Goal: Check status: Check status

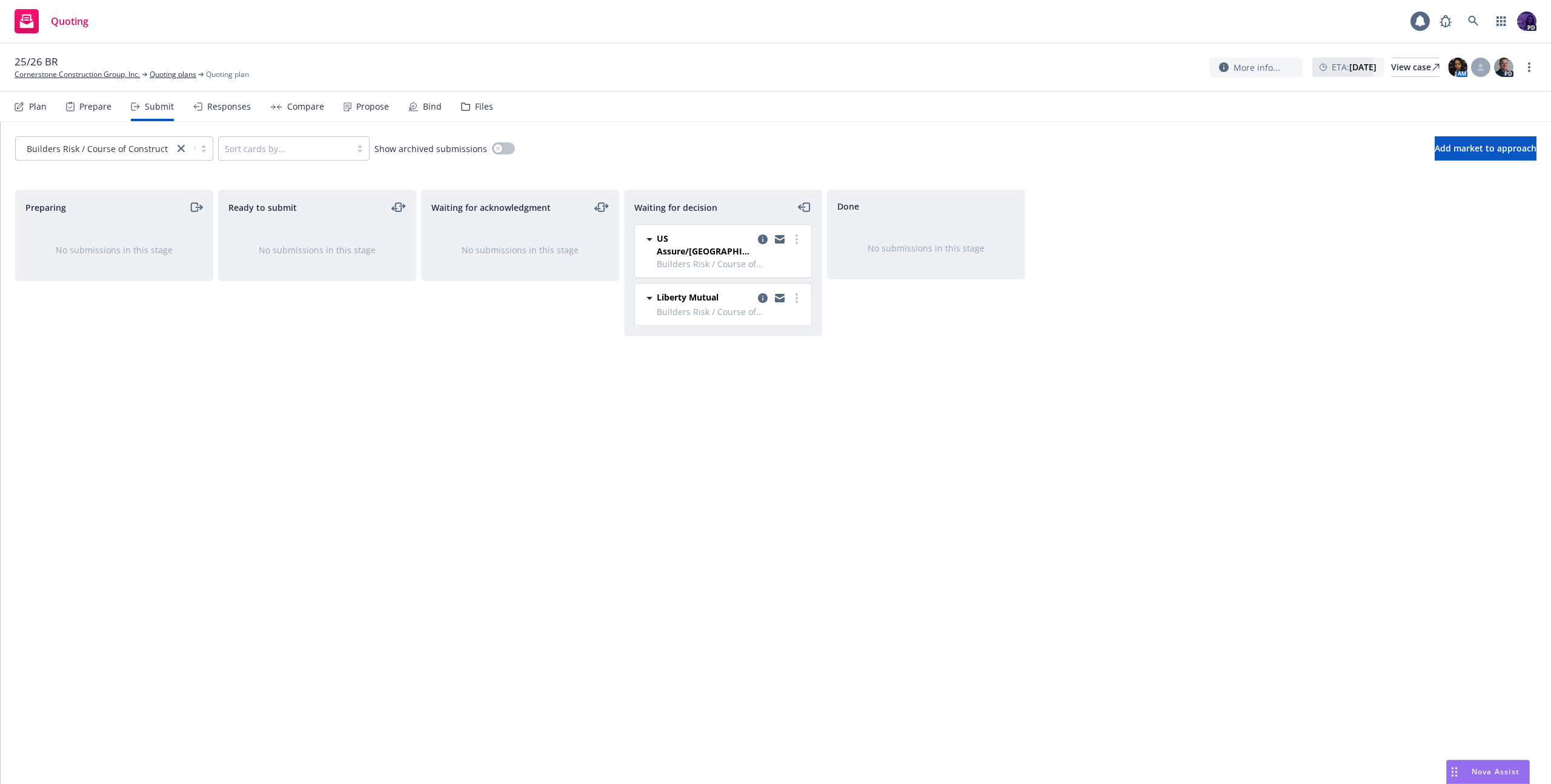
click at [592, 28] on div "Quoting 1 PD" at bounding box center [775, 21] width 1551 height 44
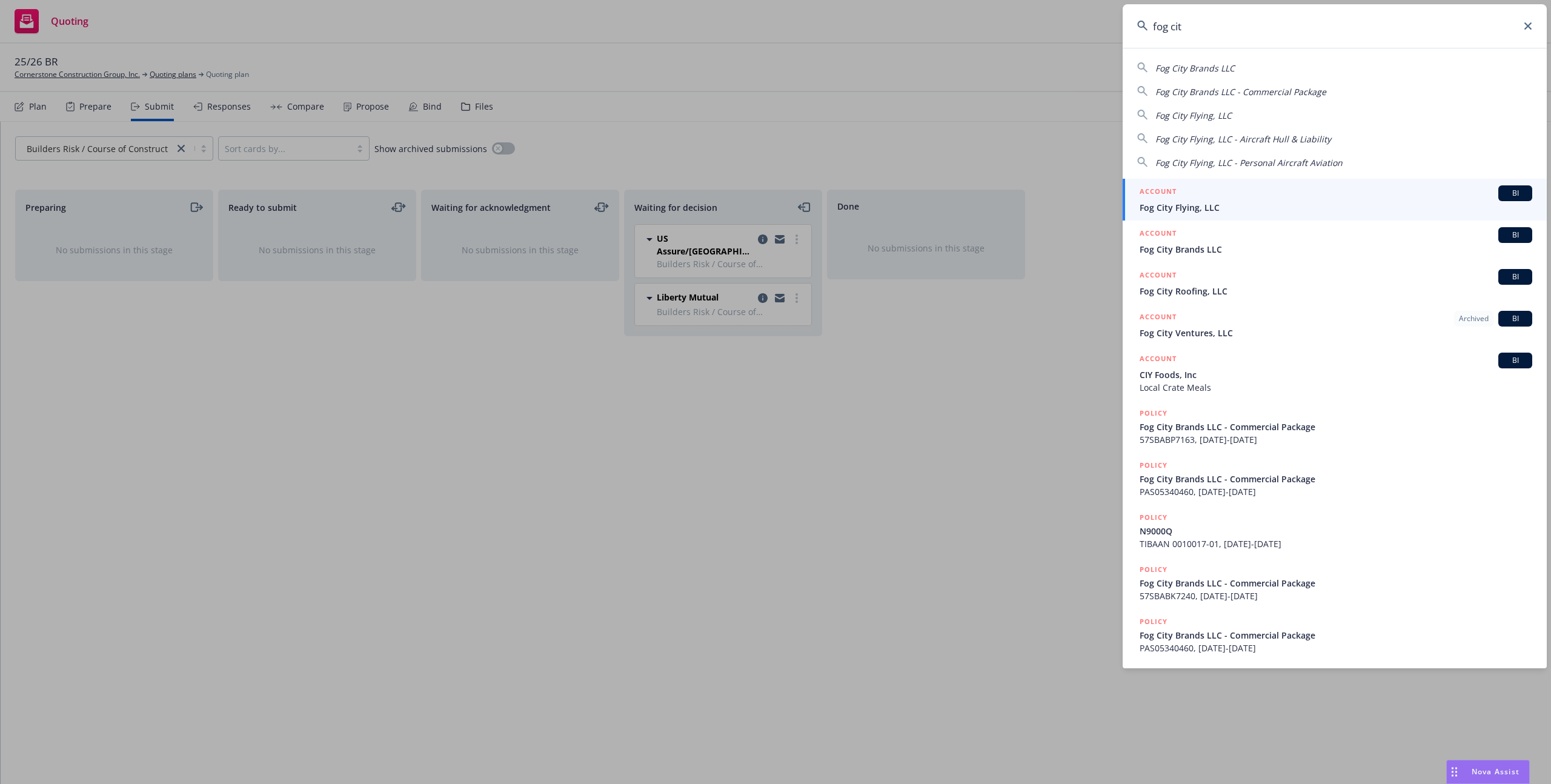
type input "fog city"
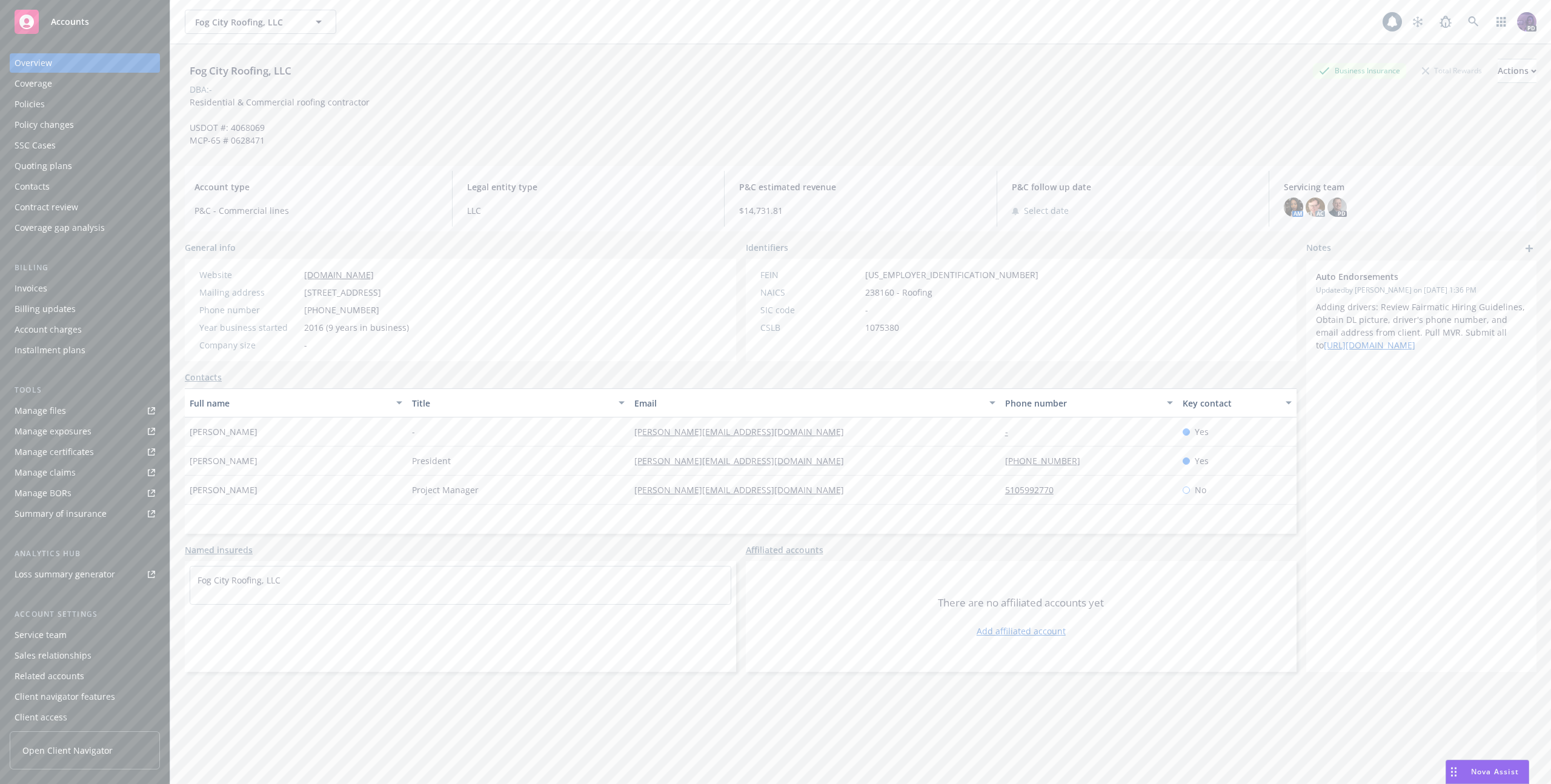
click at [127, 108] on div "Policies" at bounding box center [84, 105] width 141 height 20
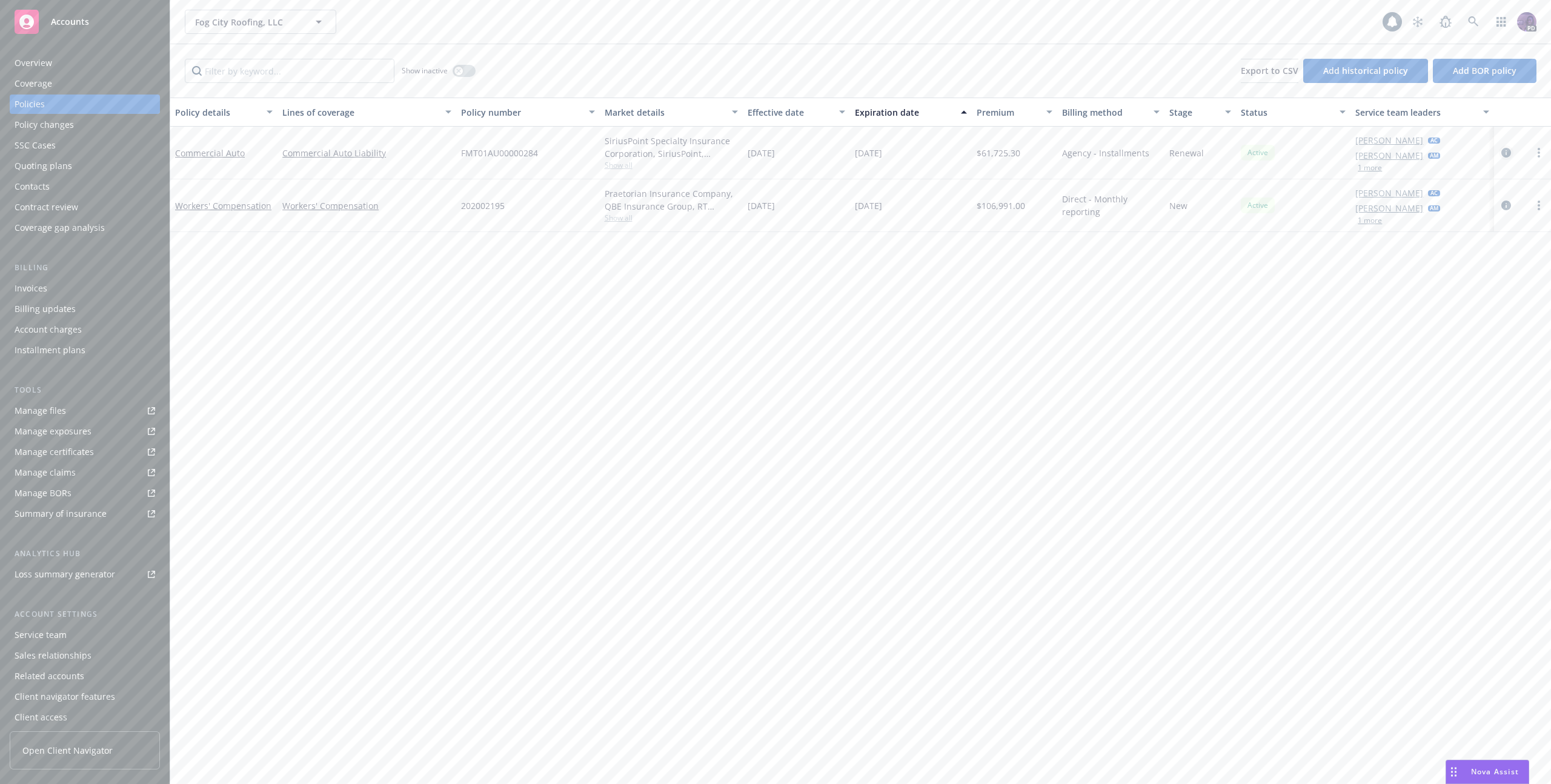
click at [1499, 149] on link "circleInformation" at bounding box center [1506, 152] width 14 height 14
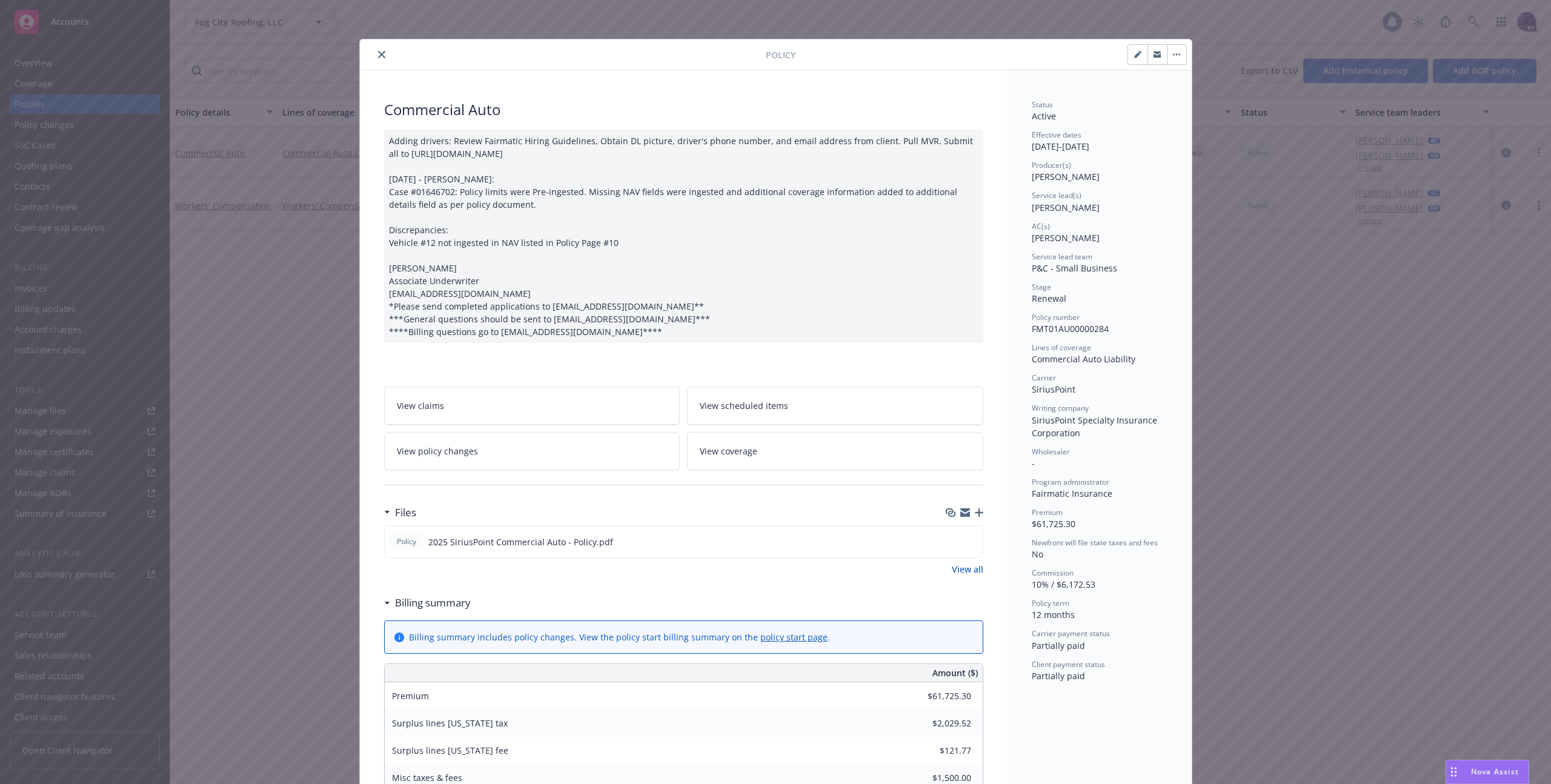
click at [378, 54] on icon "close" at bounding box center [381, 55] width 7 height 7
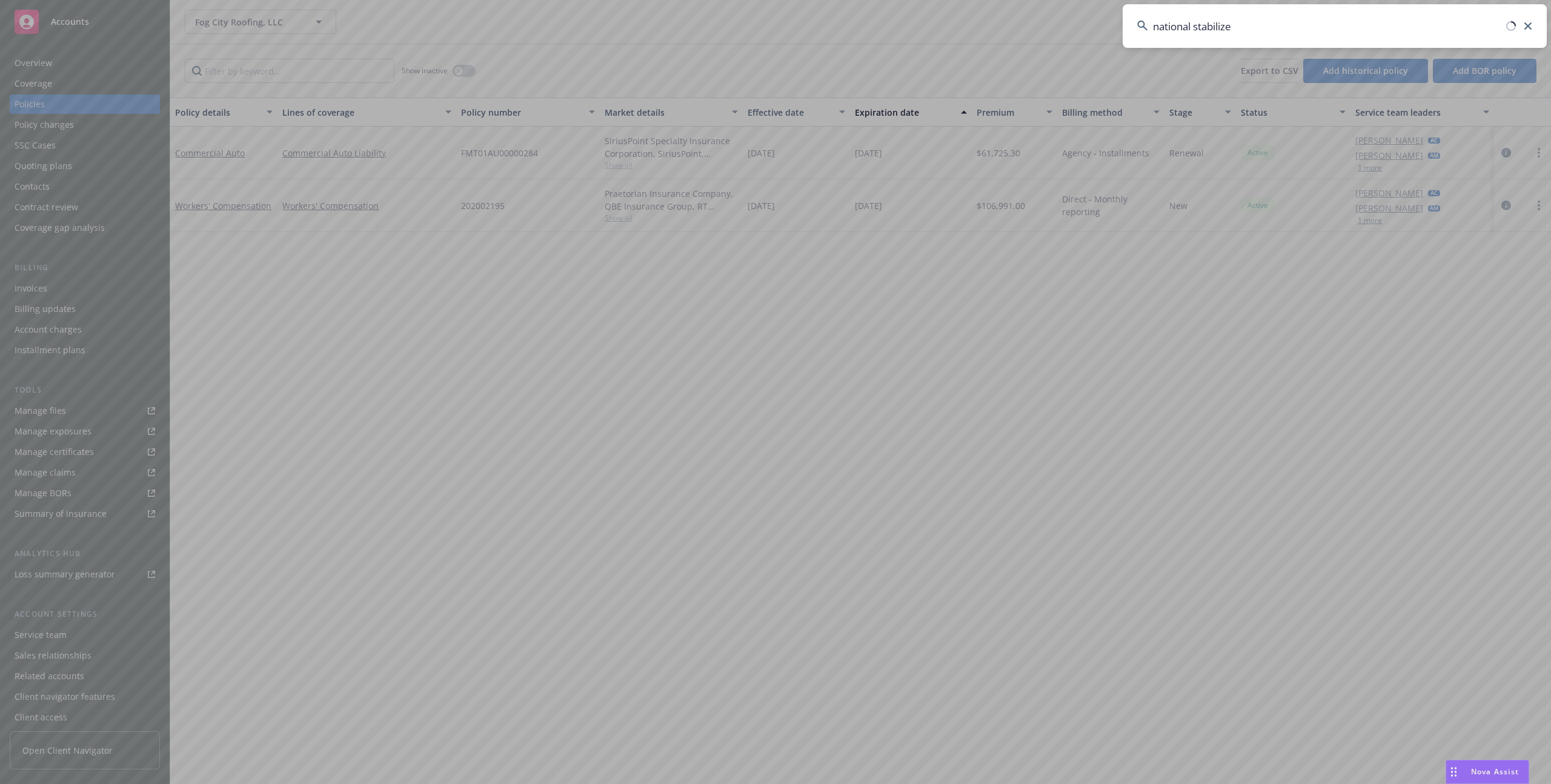
type input "national stabilizer"
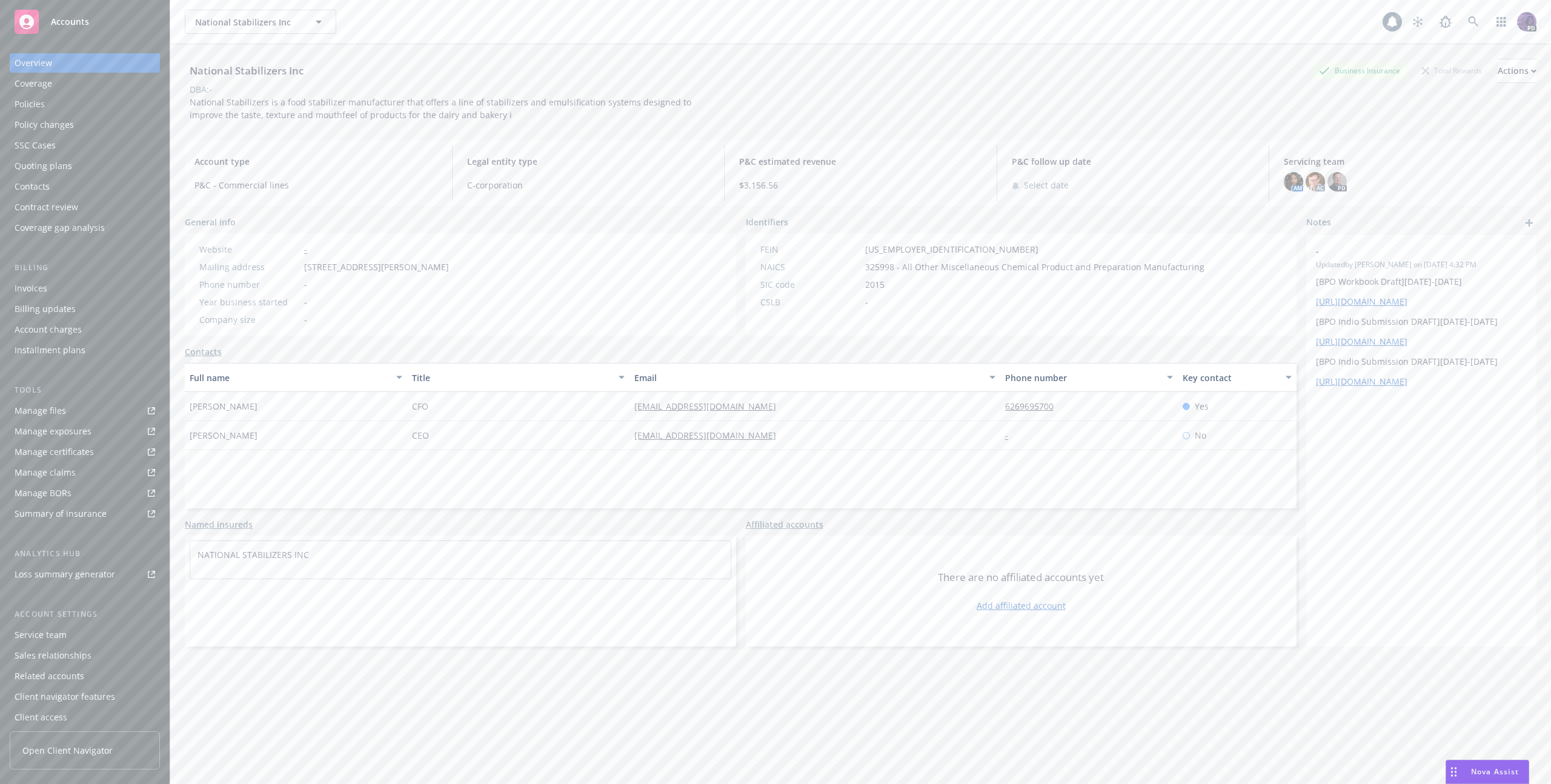
click at [83, 100] on div "Policies" at bounding box center [84, 105] width 141 height 20
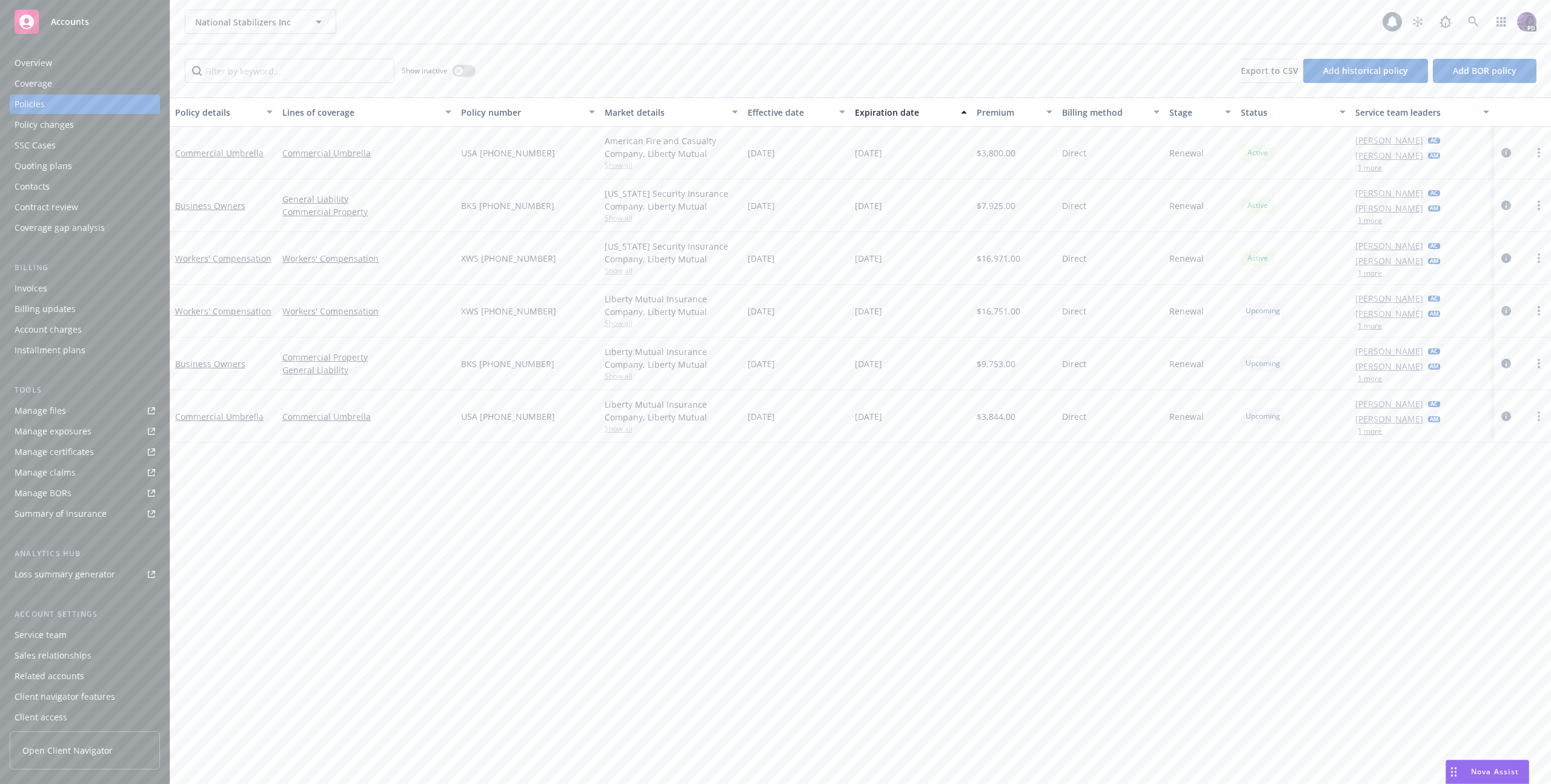
click at [551, 13] on div "National Stabilizers Inc National Stabilizers Inc" at bounding box center [783, 21] width 1197 height 24
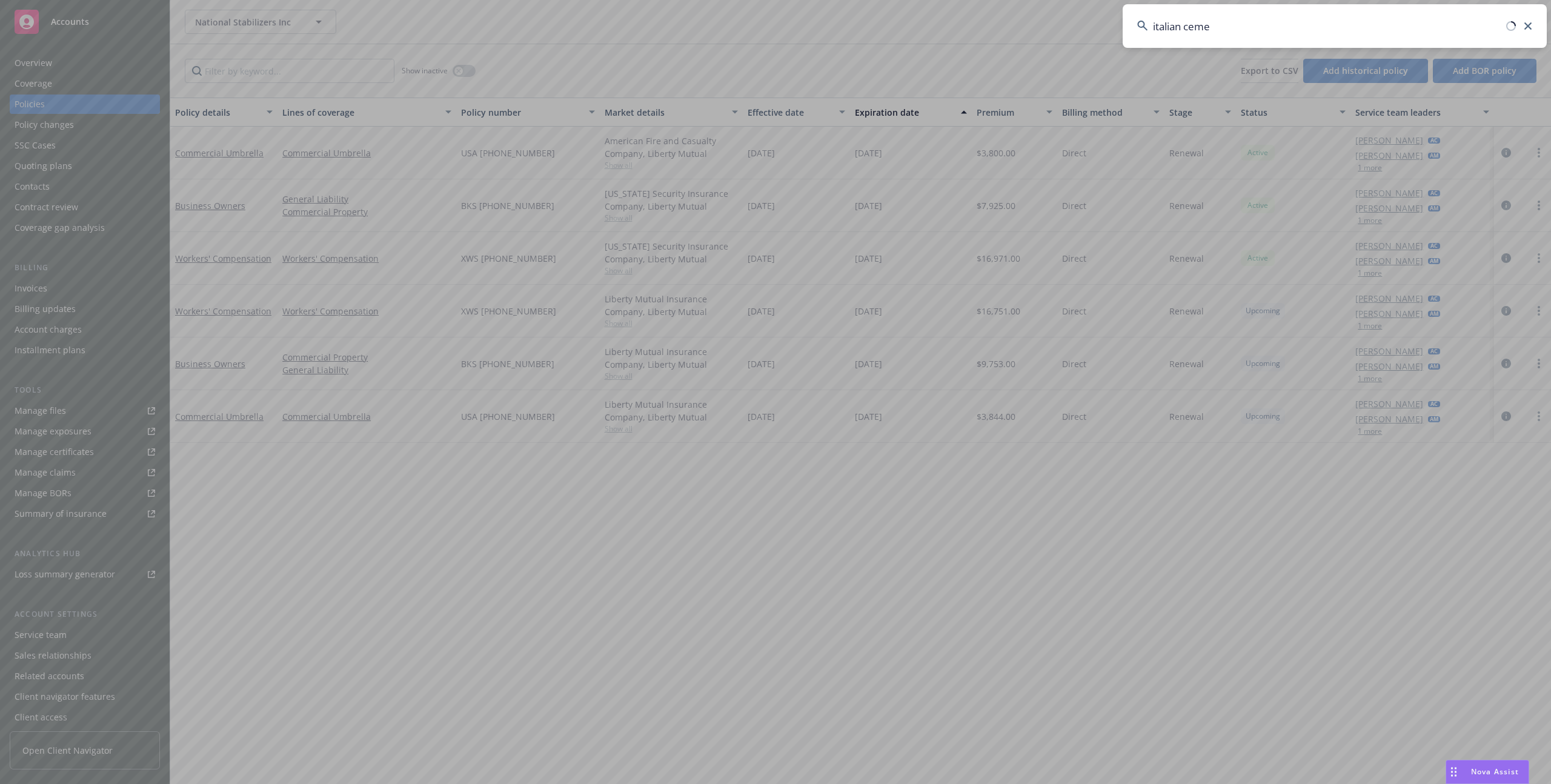
type input "italian cemet"
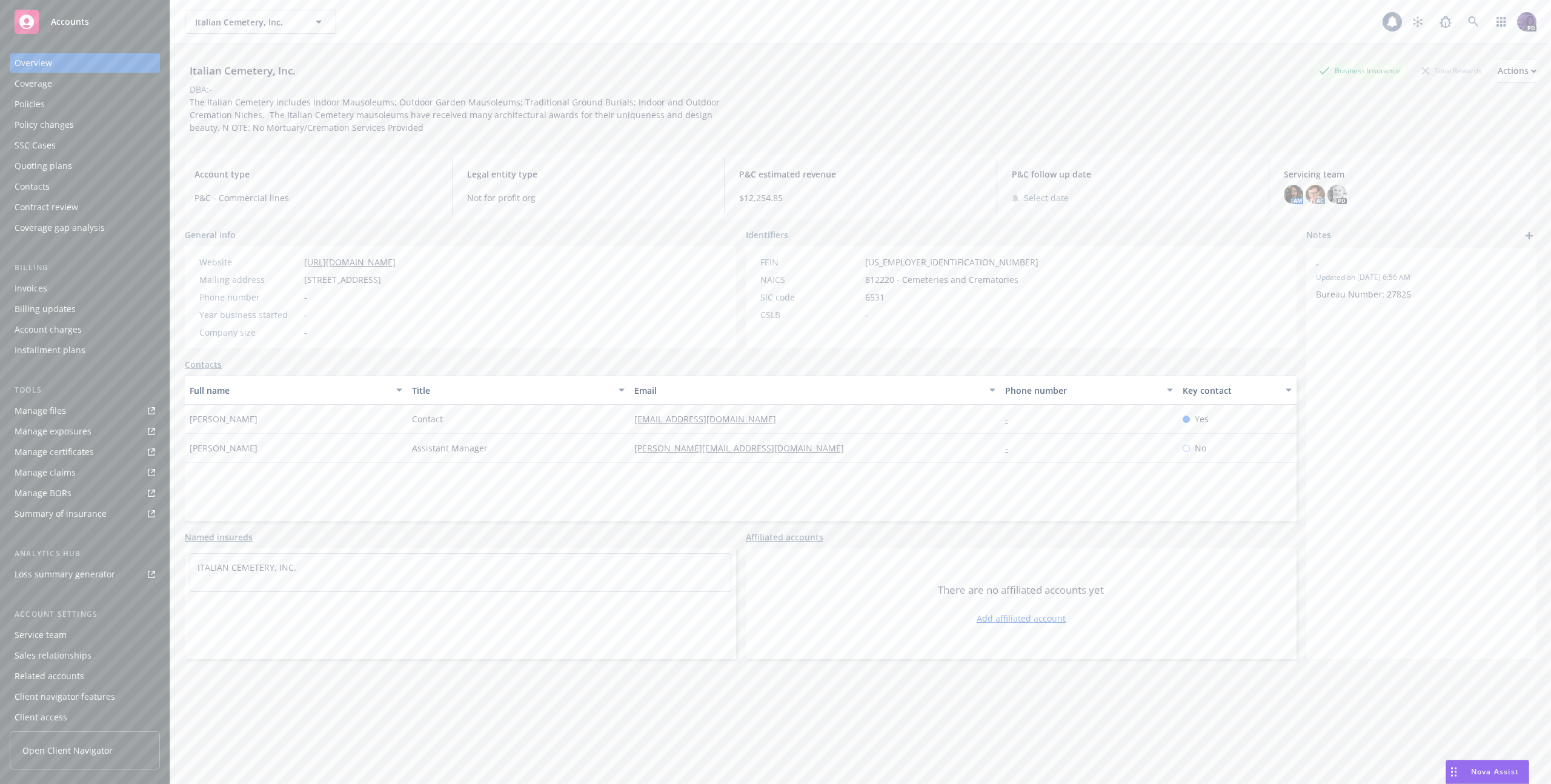
click at [114, 104] on div "Policies" at bounding box center [84, 105] width 141 height 20
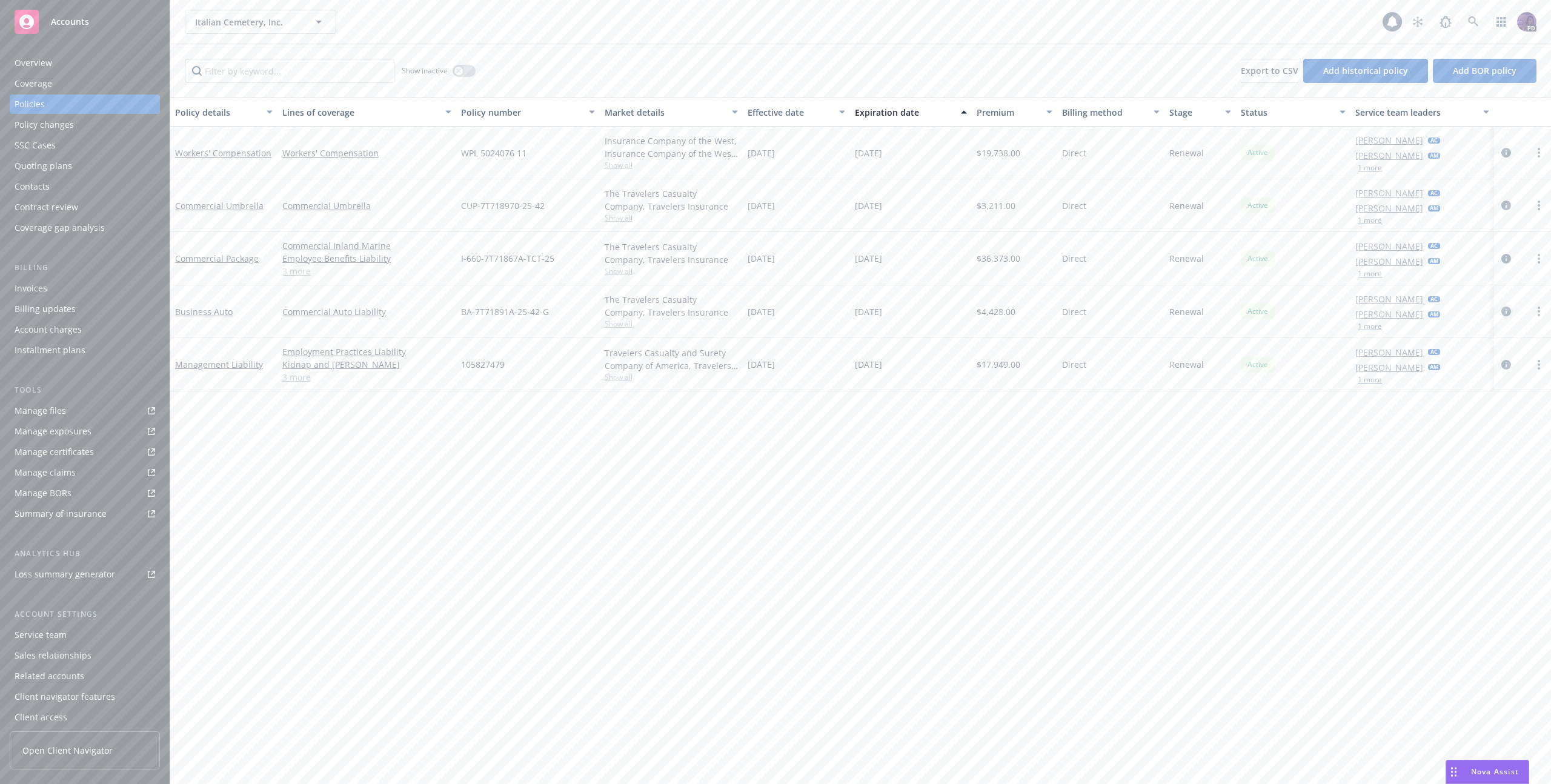
click at [1506, 312] on icon "circleInformation" at bounding box center [1505, 311] width 10 height 10
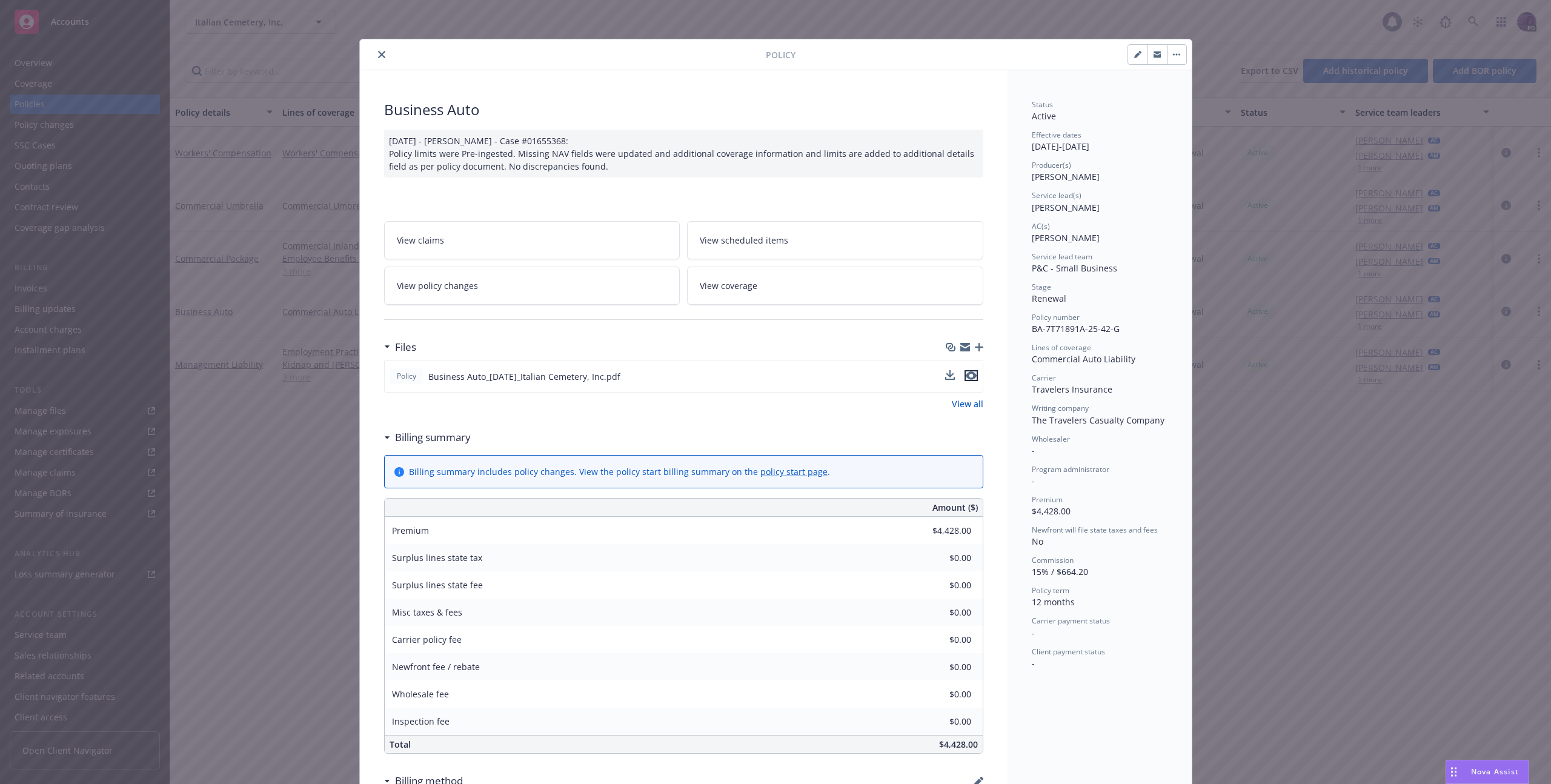
click at [966, 378] on icon "preview file" at bounding box center [971, 375] width 11 height 8
click at [374, 56] on button "close" at bounding box center [381, 55] width 14 height 14
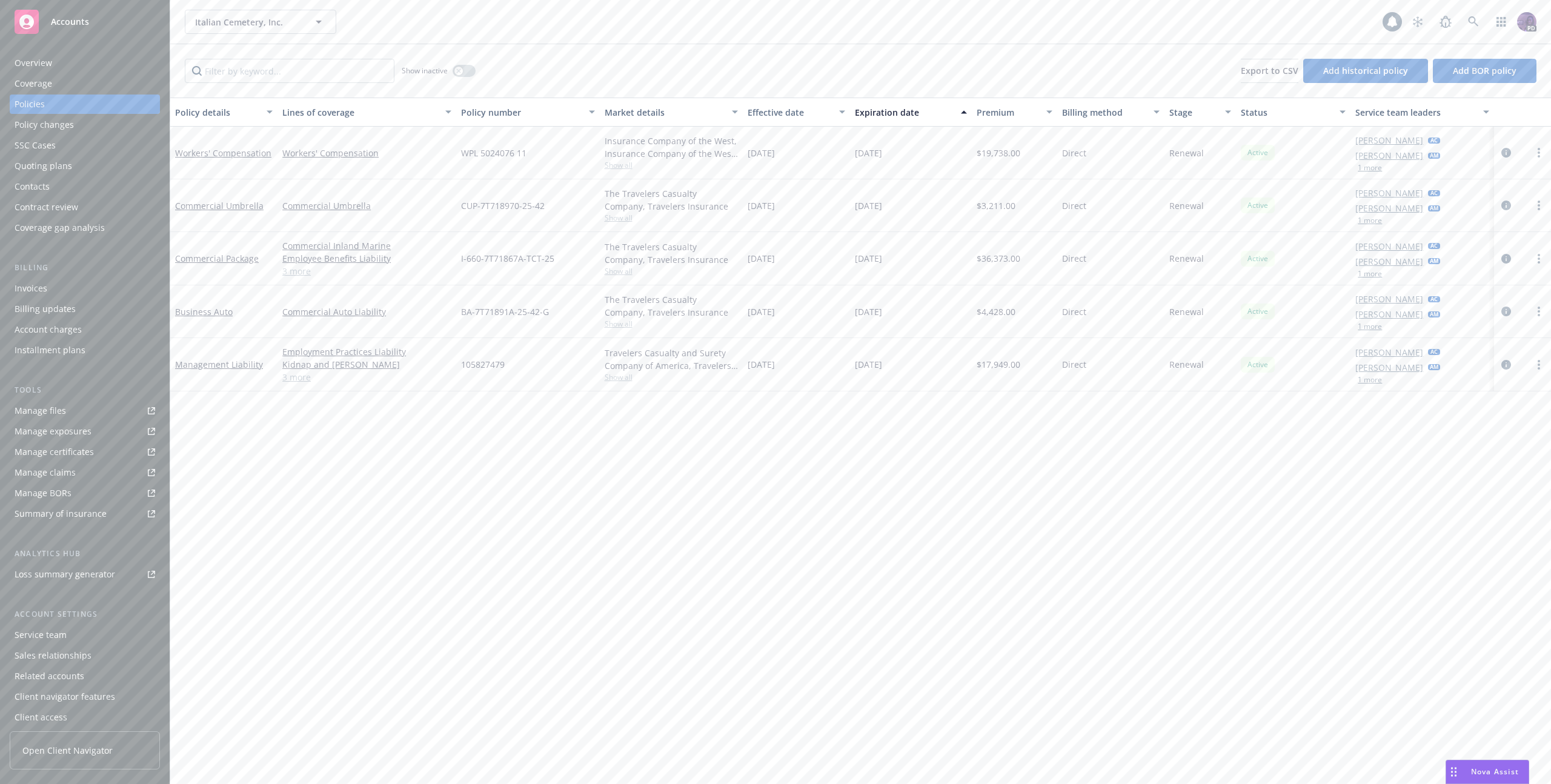
click at [83, 470] on link "Manage claims" at bounding box center [85, 473] width 150 height 20
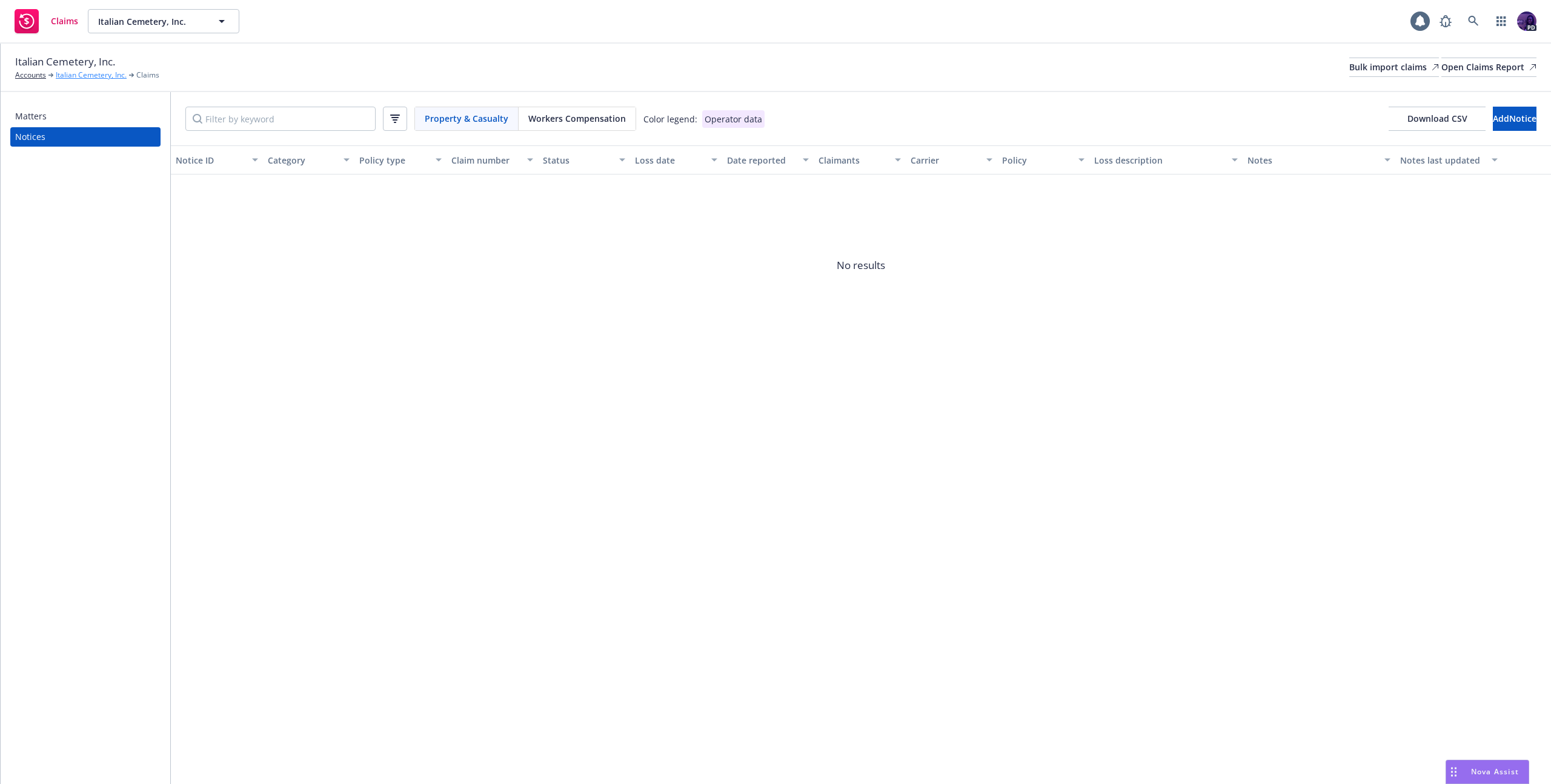
click at [105, 76] on link "Italian Cemetery, Inc." at bounding box center [90, 75] width 71 height 11
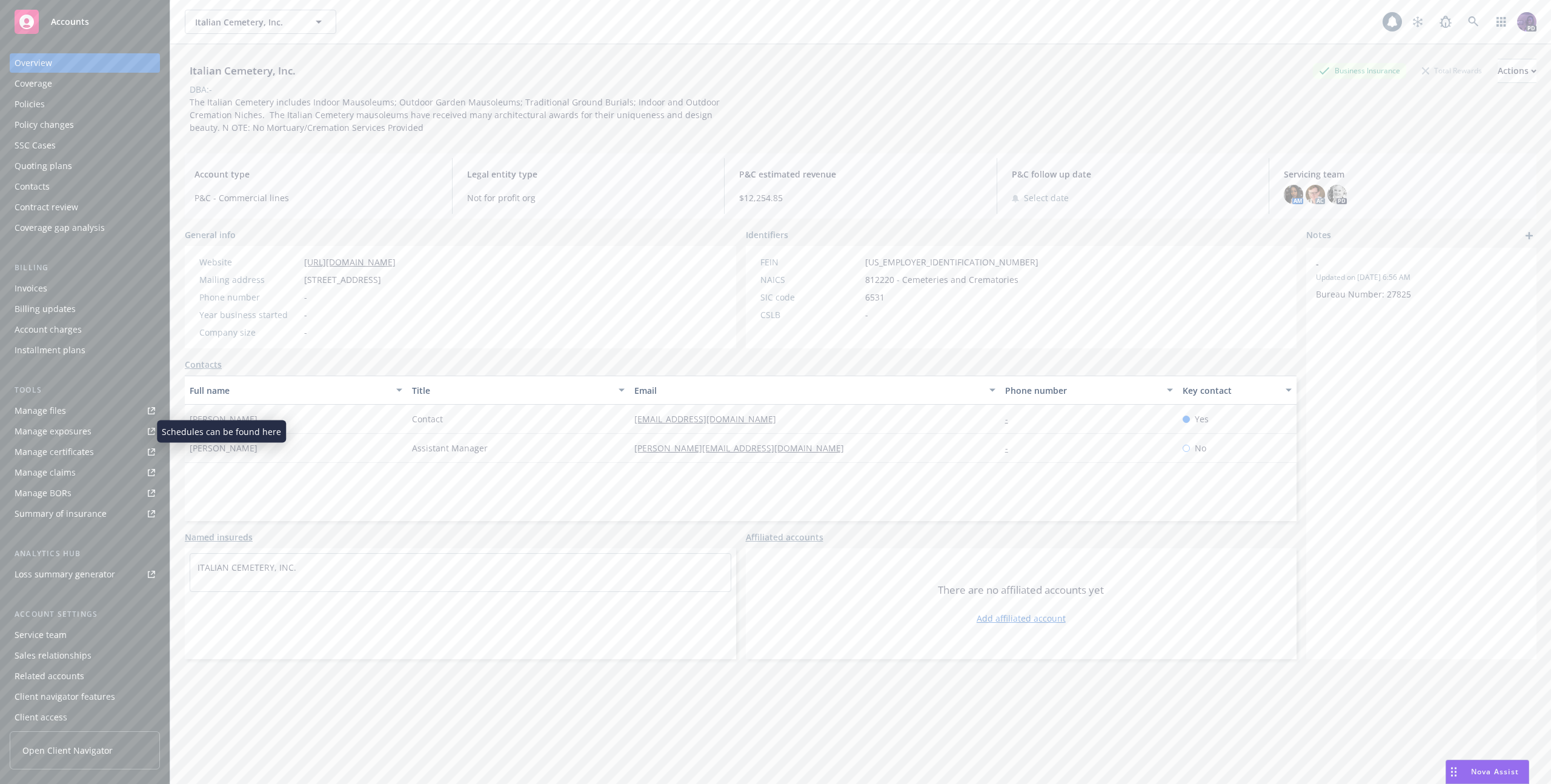
click at [87, 437] on div "Manage exposures" at bounding box center [53, 431] width 77 height 20
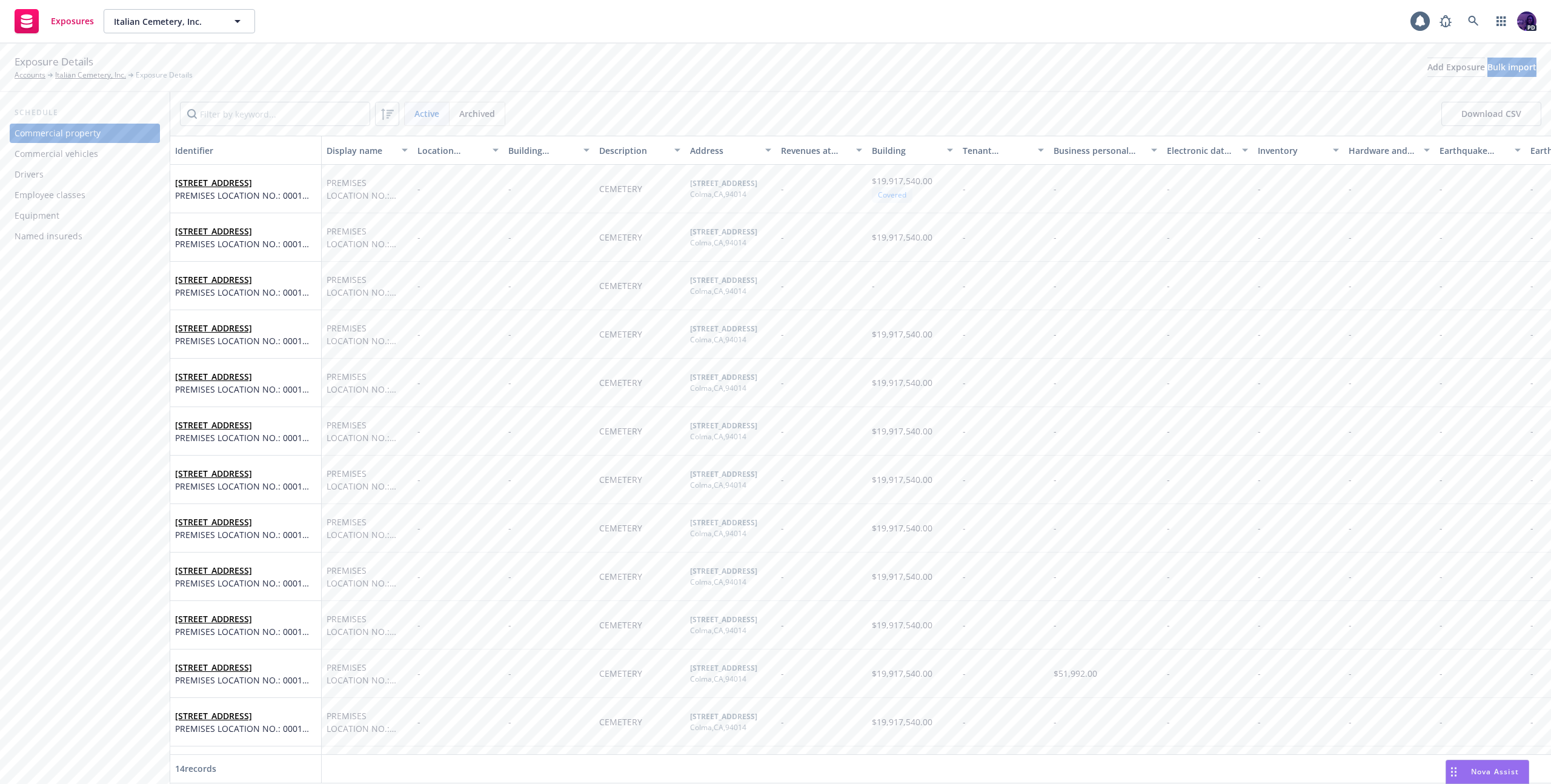
click at [134, 160] on div "Commercial vehicles" at bounding box center [84, 154] width 141 height 20
